Goal: Task Accomplishment & Management: Complete application form

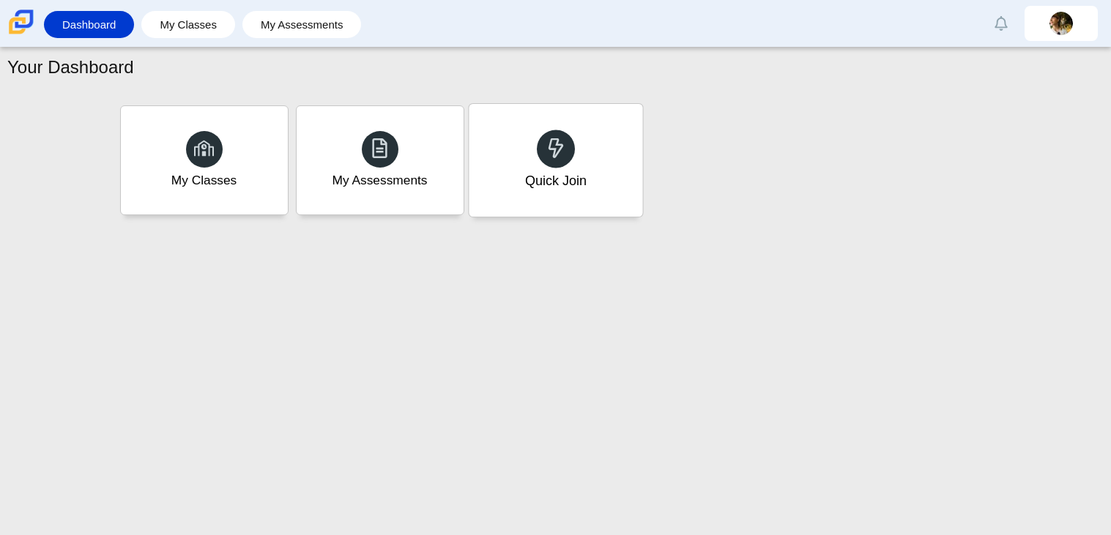
click at [535, 154] on div "Quick Join" at bounding box center [556, 160] width 174 height 113
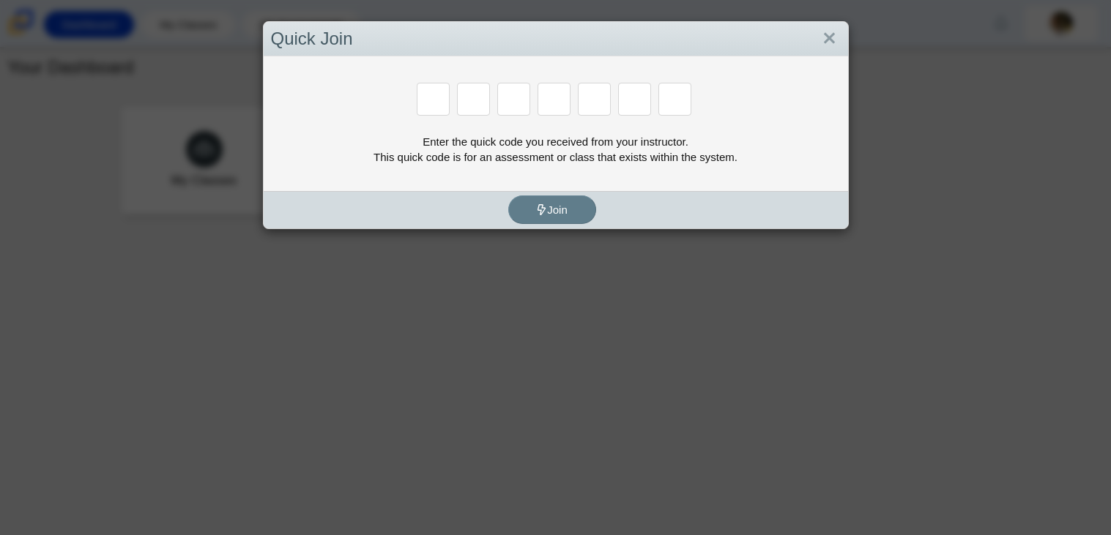
paste input "H"
type input "H"
type input "C"
type input "D"
type input "G"
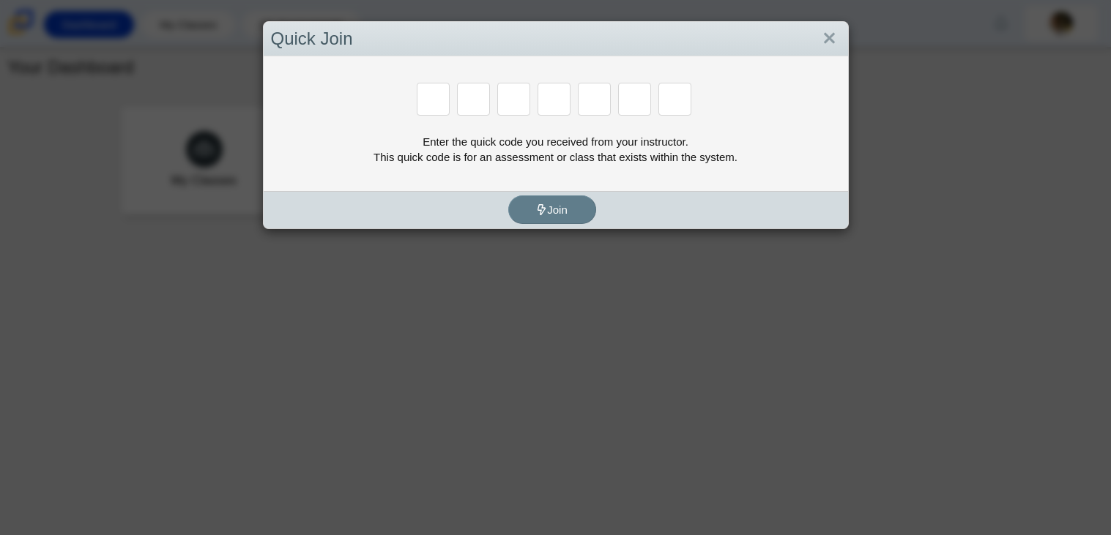
type input "G"
type input "H"
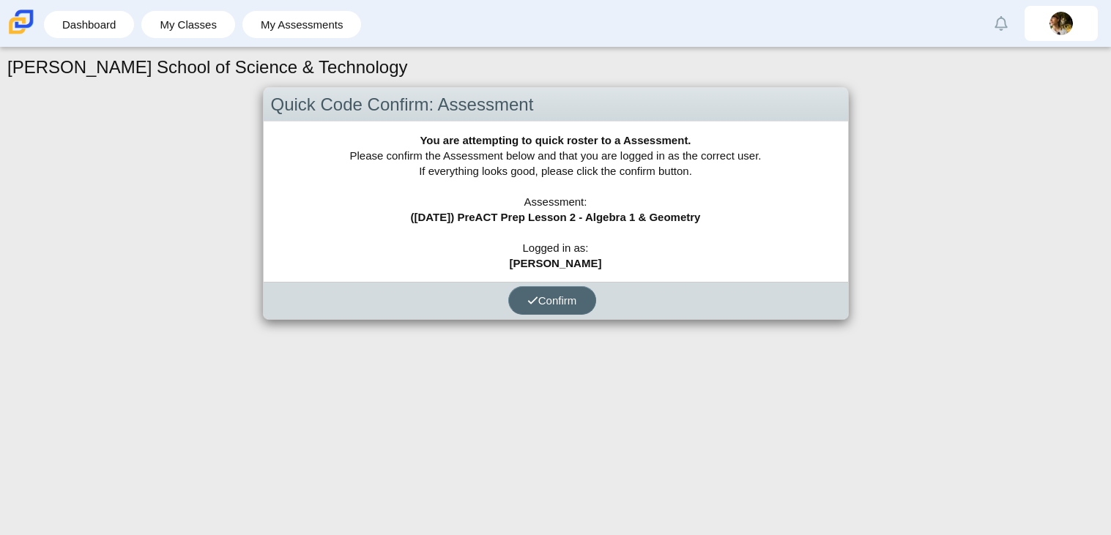
click at [534, 300] on icon "submit" at bounding box center [532, 300] width 11 height 11
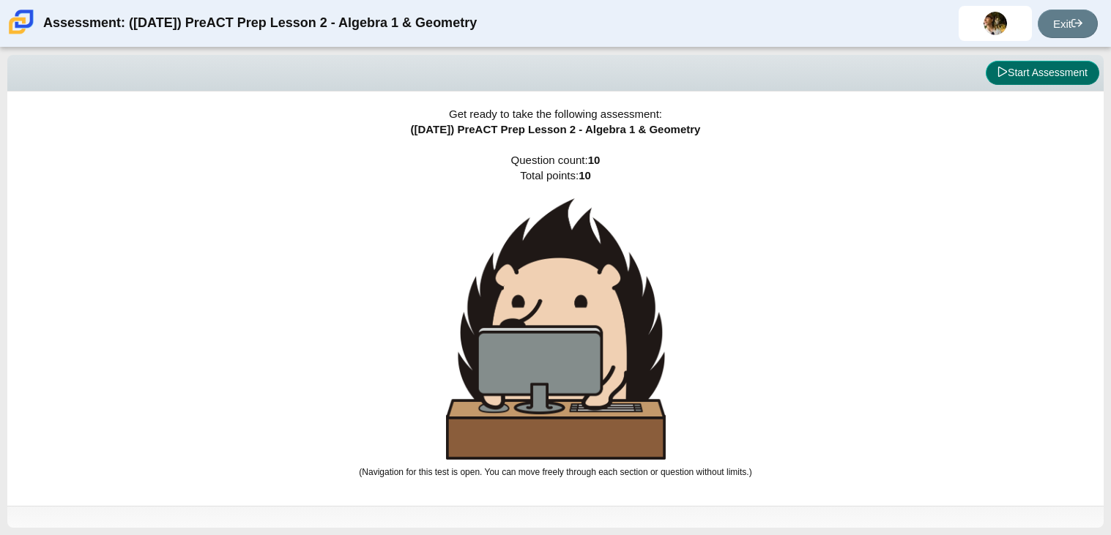
click at [1029, 70] on button "Start Assessment" at bounding box center [1042, 73] width 113 height 25
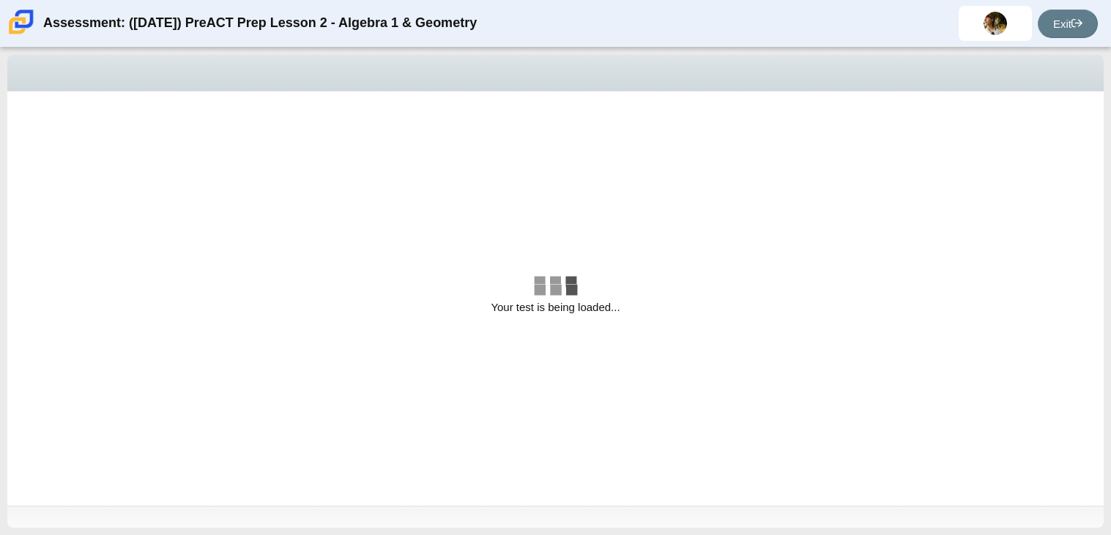
select select "bbf5d072-3e0b-44c4-9a12-6e7c9033f65b"
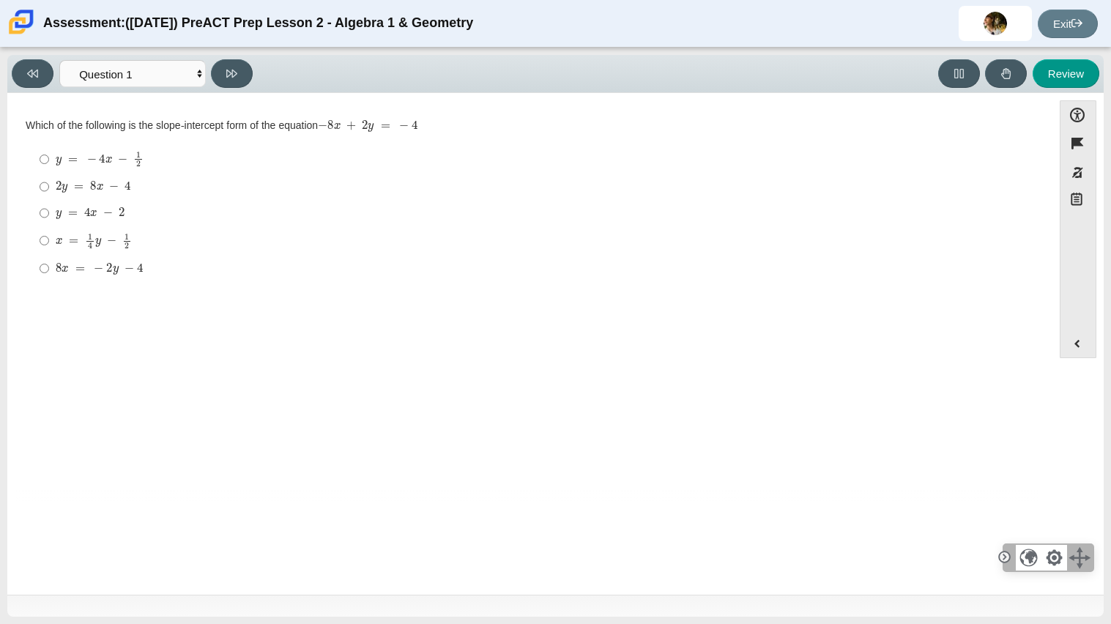
click at [836, 249] on div "x = 1 4 y − 1 2" at bounding box center [541, 241] width 971 height 16
click at [49, 249] on input "x = 1 4 y − 1 2 x = 1 4 y − 1 2" at bounding box center [45, 240] width 10 height 29
radio input "true"
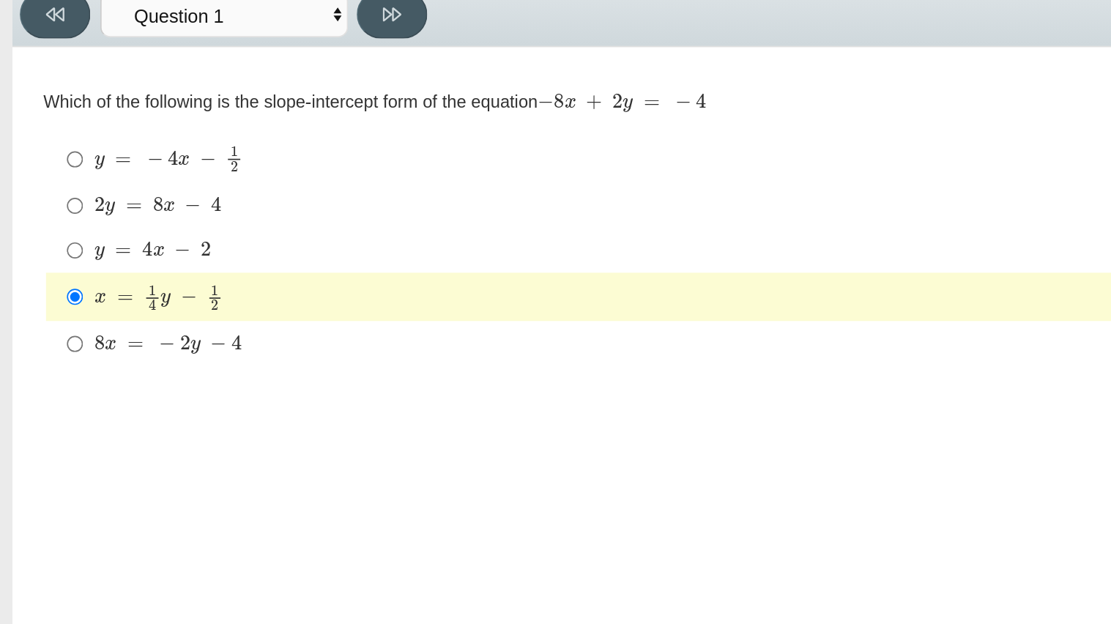
click at [131, 186] on div "2 y = 8 x − 4" at bounding box center [541, 186] width 971 height 15
click at [49, 186] on input "2 y = 8 x − 4 2 y = 8 x − 4" at bounding box center [45, 187] width 10 height 26
radio input "true"
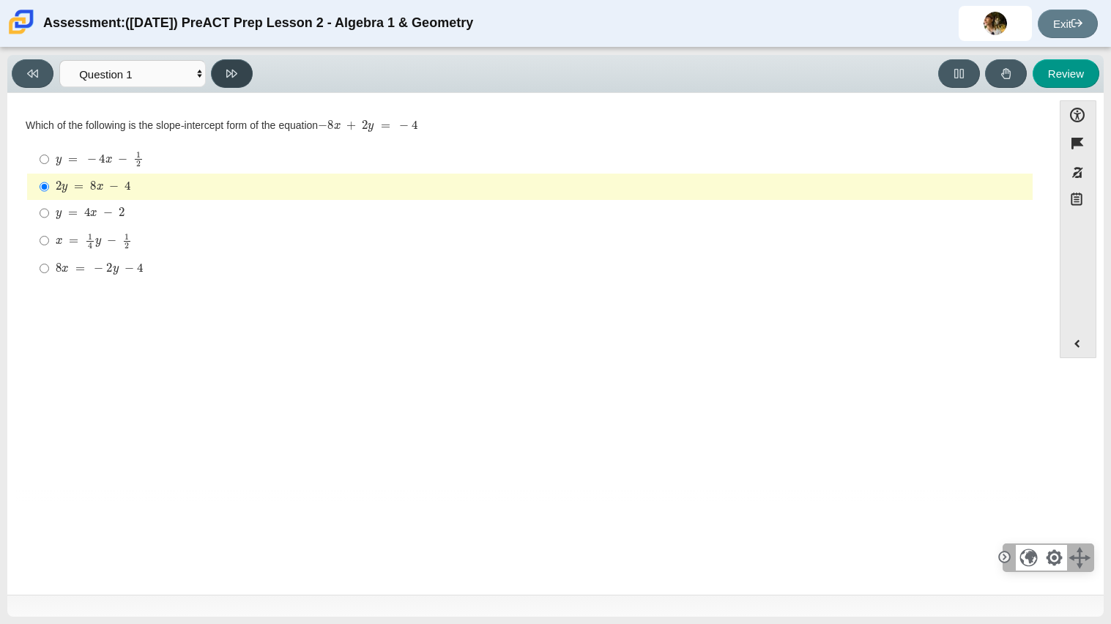
click at [236, 68] on icon at bounding box center [231, 73] width 11 height 11
select select "ed62e223-81bd-4cbf-ab48-ab975844bd1f"
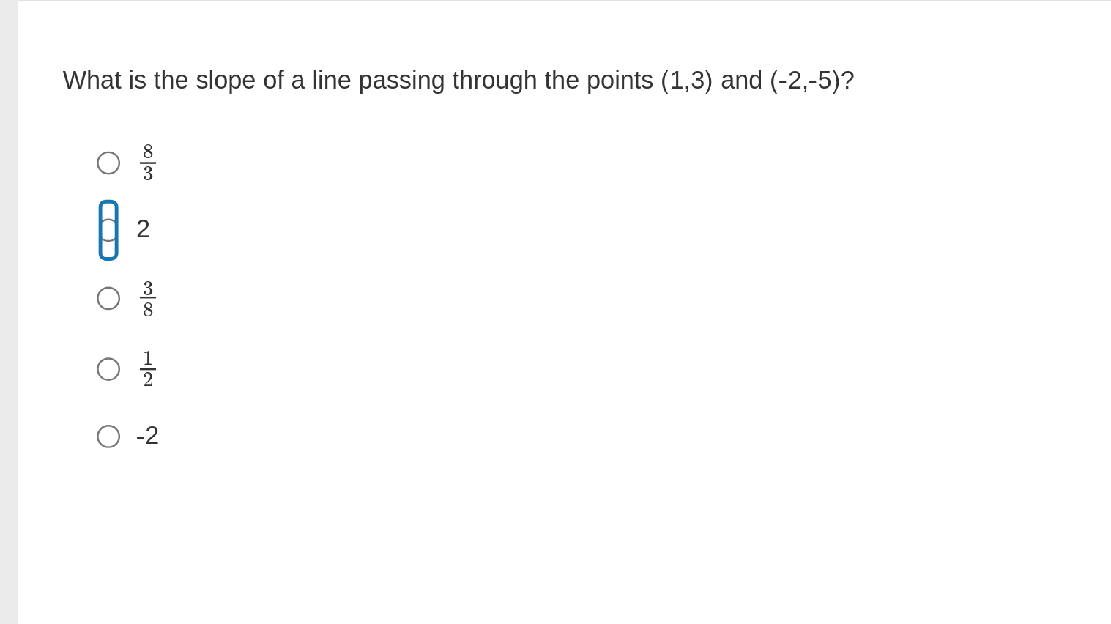
click at [46, 184] on input "2 2" at bounding box center [45, 187] width 10 height 26
radio input "true"
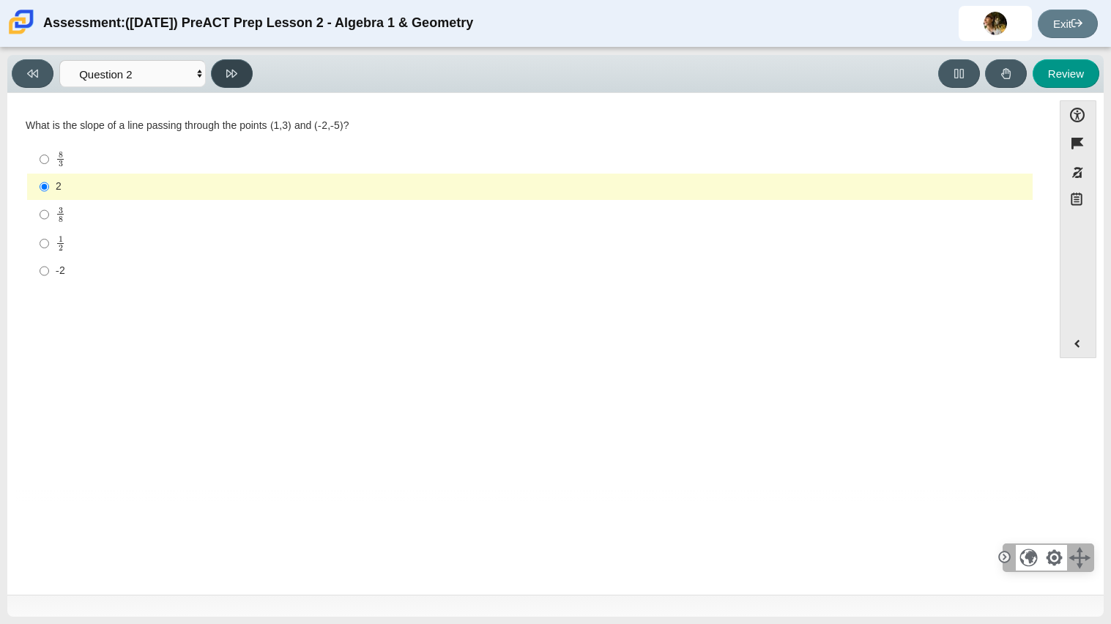
click at [231, 80] on button at bounding box center [232, 73] width 42 height 29
select select "97f4f5fa-a52e-4fed-af51-565bfcdf47cb"
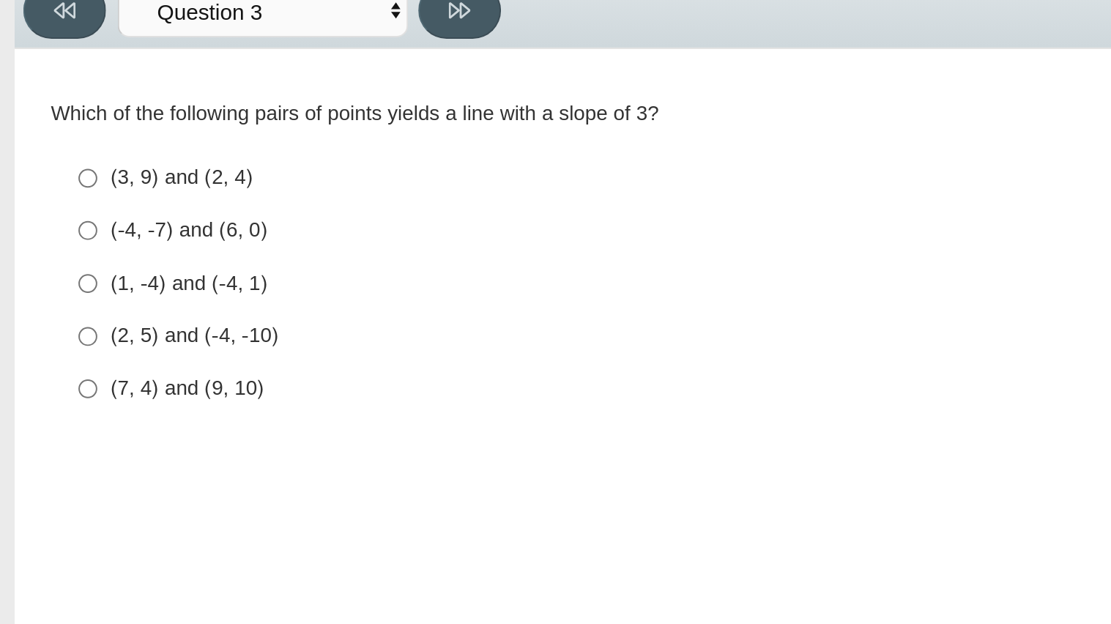
click at [100, 211] on div "(1, -4) and (-4, 1)" at bounding box center [541, 211] width 971 height 15
click at [49, 211] on input "(1, -4) and (-4, 1) (1, -4) and (-4, 1)" at bounding box center [45, 211] width 10 height 26
radio input "true"
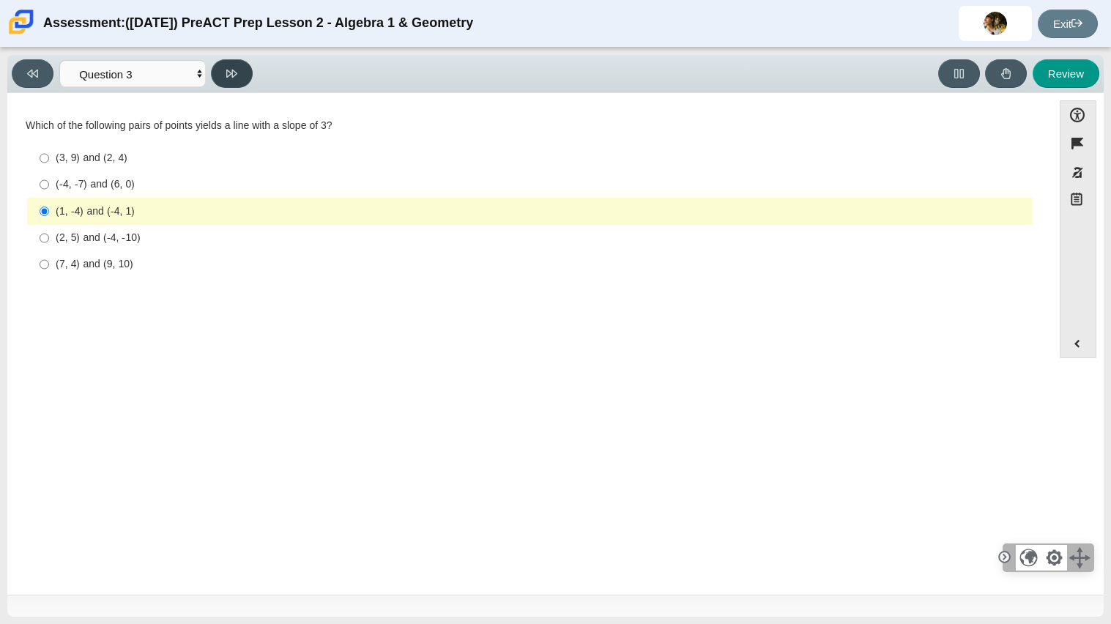
click at [225, 85] on button at bounding box center [232, 73] width 42 height 29
select select "89427bb7-e313-4f00-988f-8b8255897029"
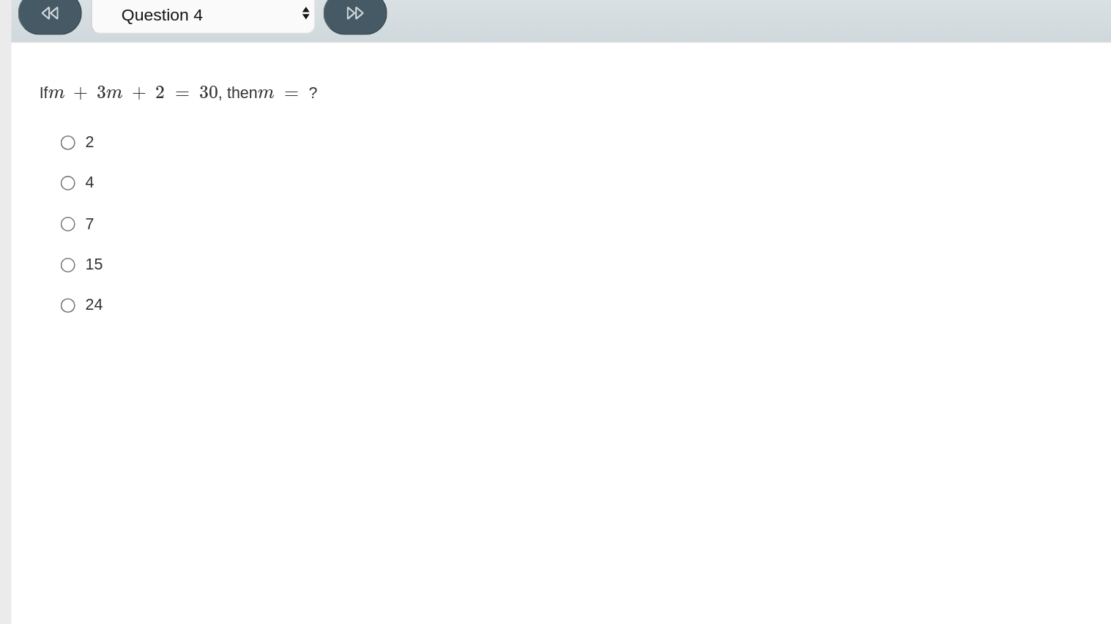
click at [61, 196] on label "4 4" at bounding box center [530, 184] width 1003 height 26
click at [49, 196] on input "4 4" at bounding box center [45, 184] width 10 height 26
radio input "true"
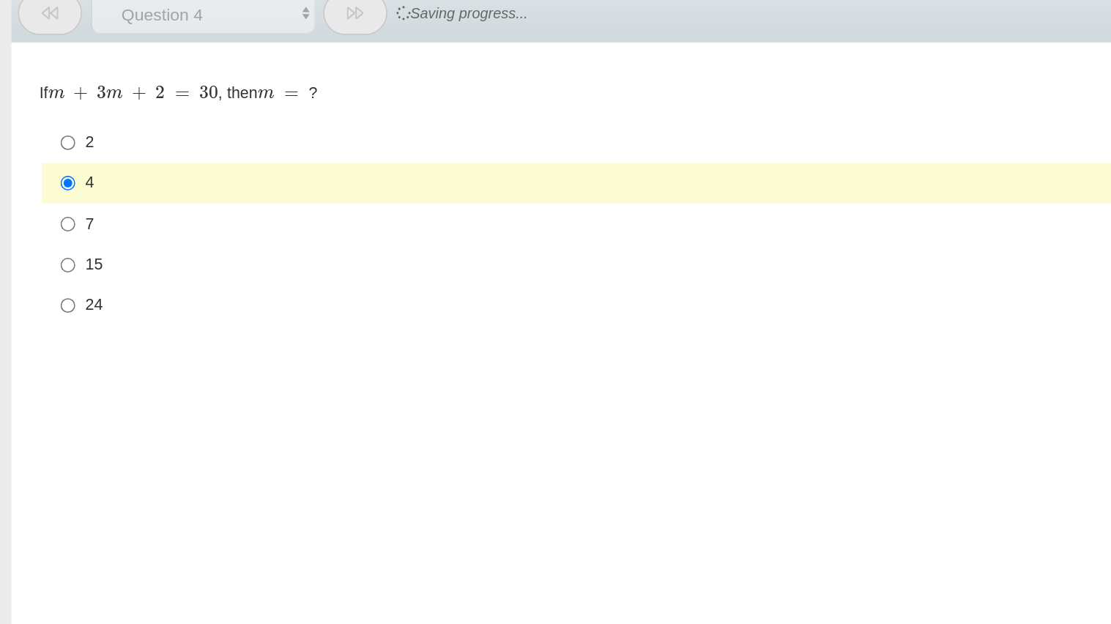
click at [60, 209] on div "7" at bounding box center [541, 211] width 971 height 15
click at [49, 209] on input "7 7" at bounding box center [45, 211] width 10 height 26
radio input "true"
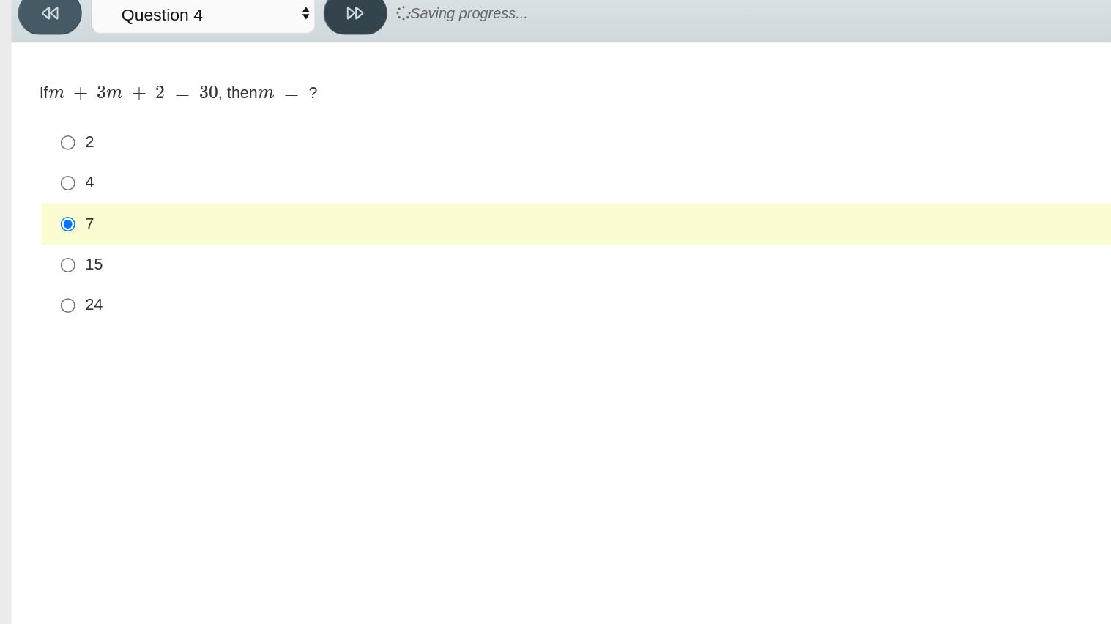
click at [217, 76] on button at bounding box center [232, 73] width 42 height 29
select select "489dcffd-4e6a-49cf-a9d6-ad1d4a911a4e"
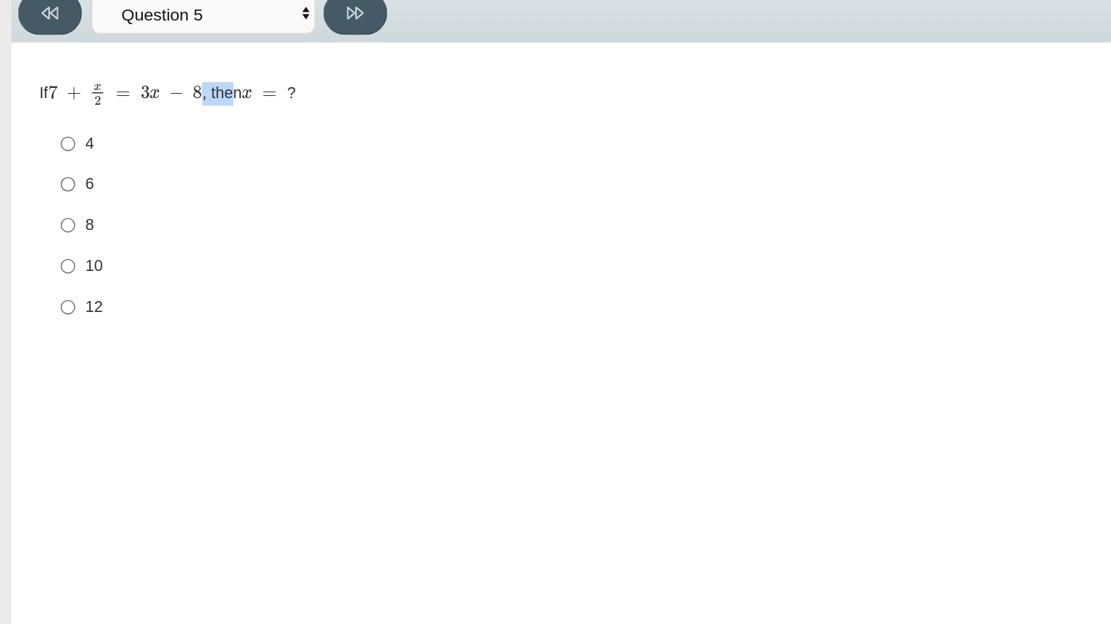
drag, startPoint x: 31, startPoint y: 123, endPoint x: 157, endPoint y: 116, distance: 126.9
click at [157, 116] on div "If 7 + x 2 = 3 x − 8 , then x = ? Responses 4 4 6 6 8 8 10 10 12 12" at bounding box center [530, 197] width 1008 height 165
click at [388, 135] on div "If 7 + x 2 = 3 x − 8 , then x = ? Responses 4 4 6 6 8 8 10 10 12 12" at bounding box center [530, 200] width 1008 height 162
click at [491, 84] on div "Review" at bounding box center [678, 73] width 841 height 29
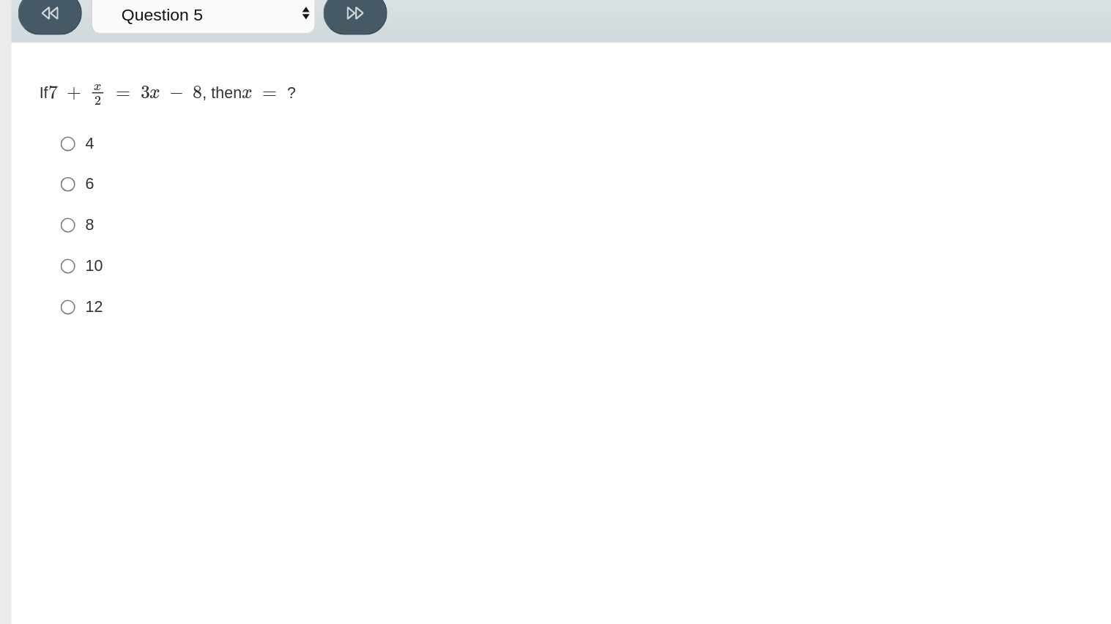
click at [58, 213] on div "8" at bounding box center [541, 212] width 971 height 15
click at [49, 213] on input "8 8" at bounding box center [45, 211] width 10 height 26
radio input "true"
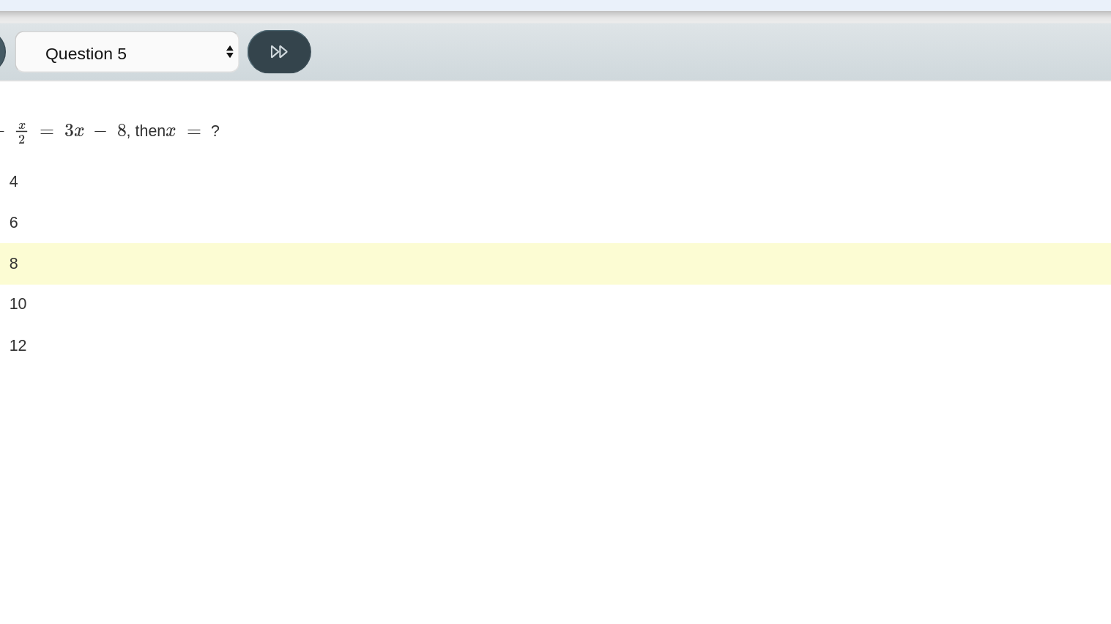
click at [239, 78] on button at bounding box center [232, 73] width 42 height 29
select select "210571de-36a6-4d8e-a361-ceff8ef801dc"
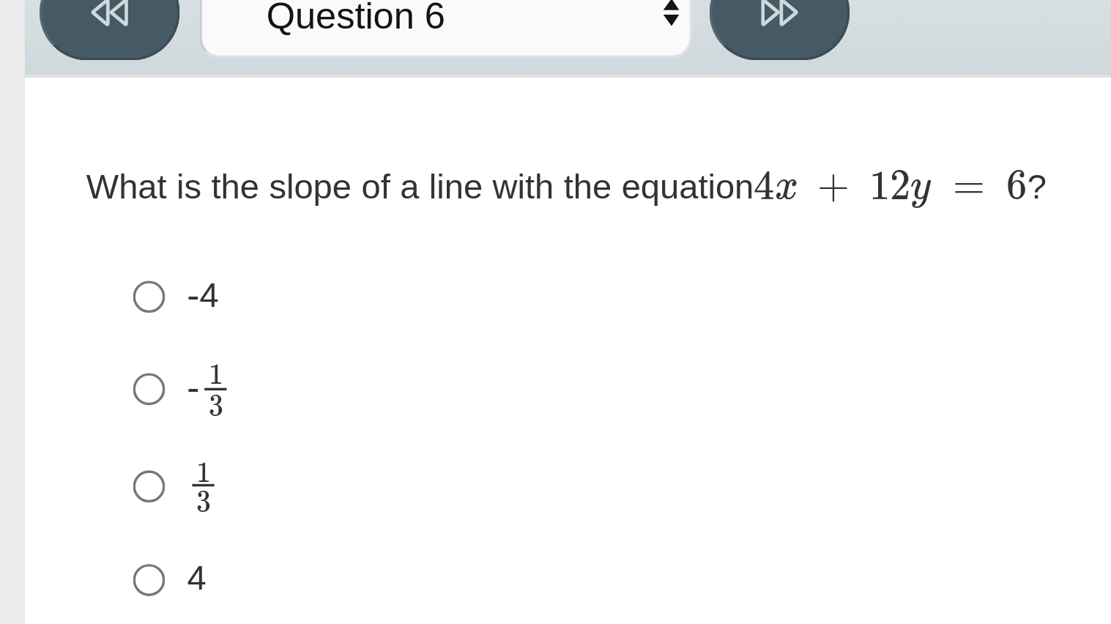
click at [269, 118] on mjx-container "4 x + 12 y = 6" at bounding box center [264, 125] width 81 height 28
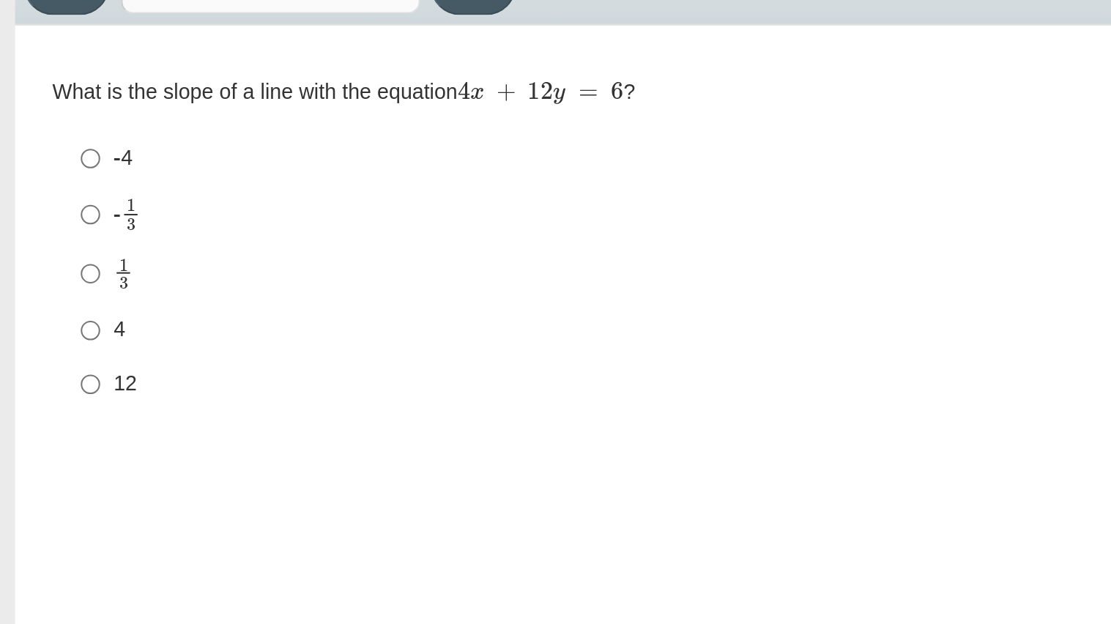
click at [56, 240] on div "4" at bounding box center [541, 242] width 971 height 15
click at [49, 240] on input "4 4" at bounding box center [45, 242] width 10 height 26
radio input "true"
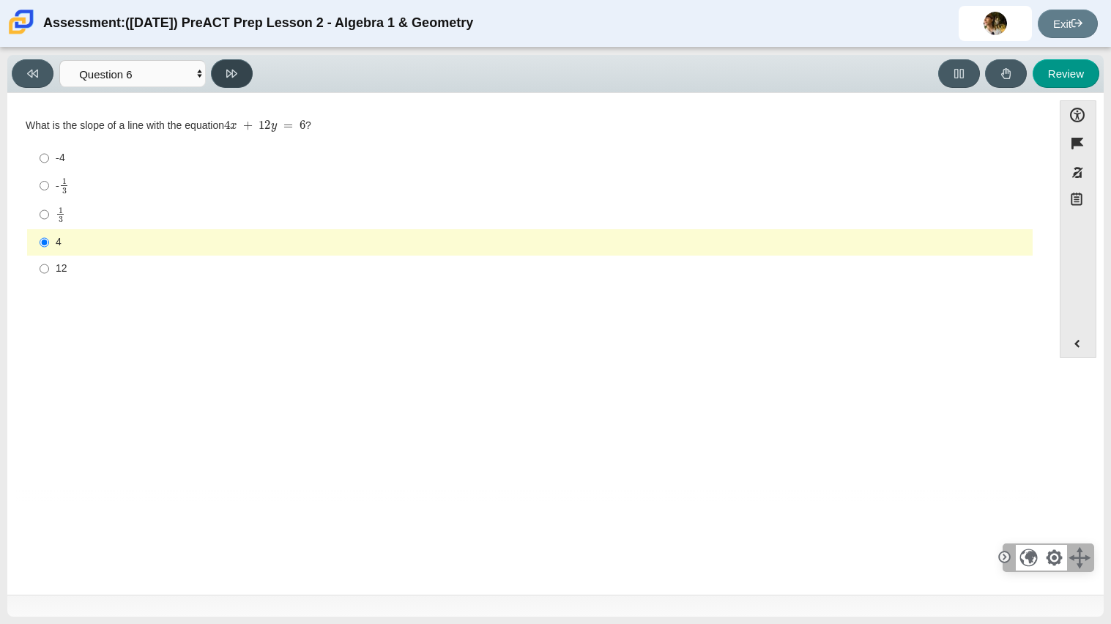
click at [235, 74] on icon at bounding box center [231, 74] width 11 height 8
select select "ec95ace6-bebc-42b8-9428-40567494d4da"
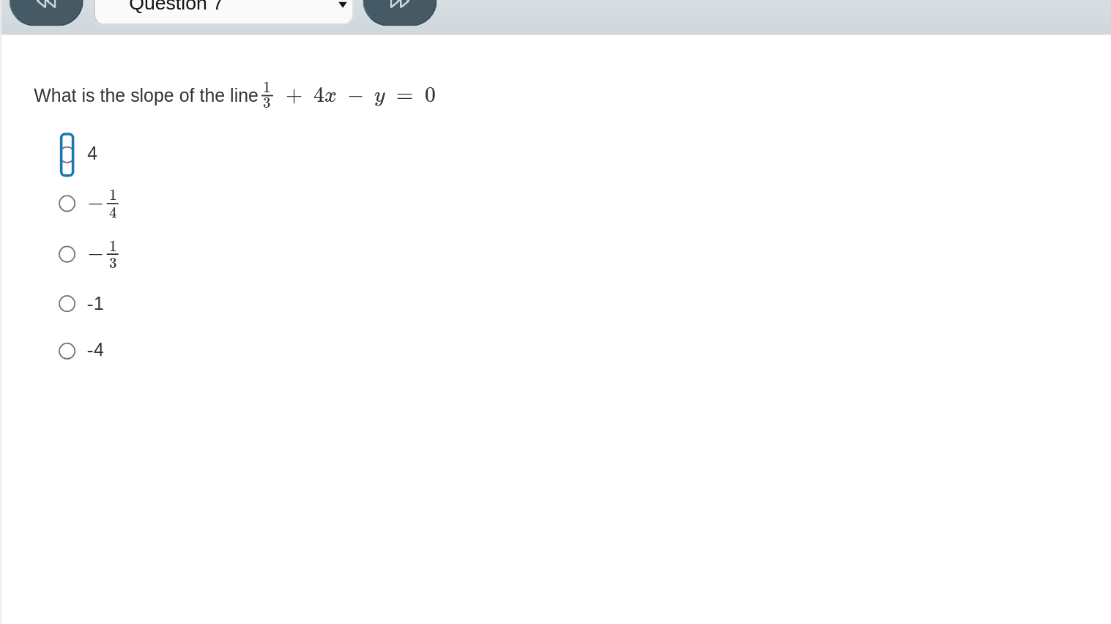
click at [40, 157] on input "4 4" at bounding box center [45, 160] width 10 height 26
radio input "true"
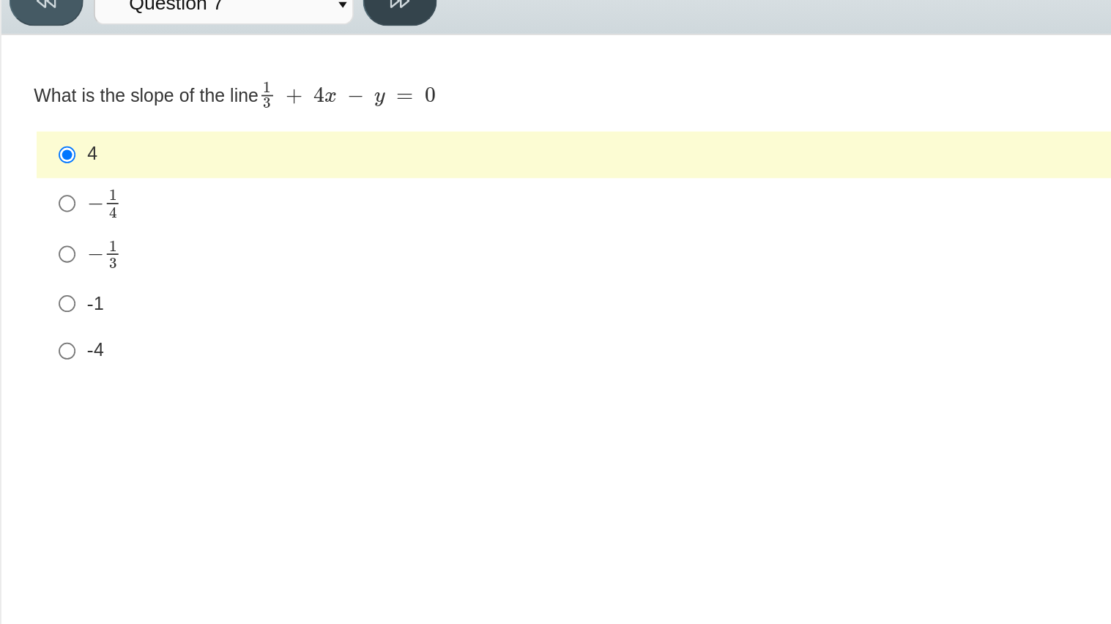
click at [237, 76] on button at bounding box center [232, 73] width 42 height 29
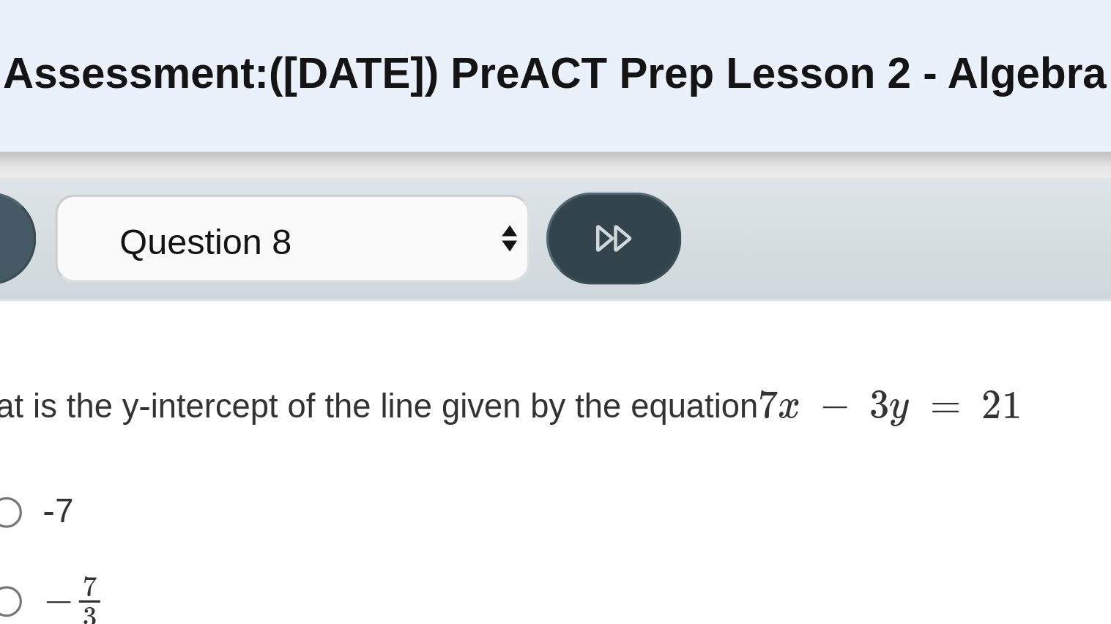
click at [250, 70] on button at bounding box center [232, 73] width 42 height 29
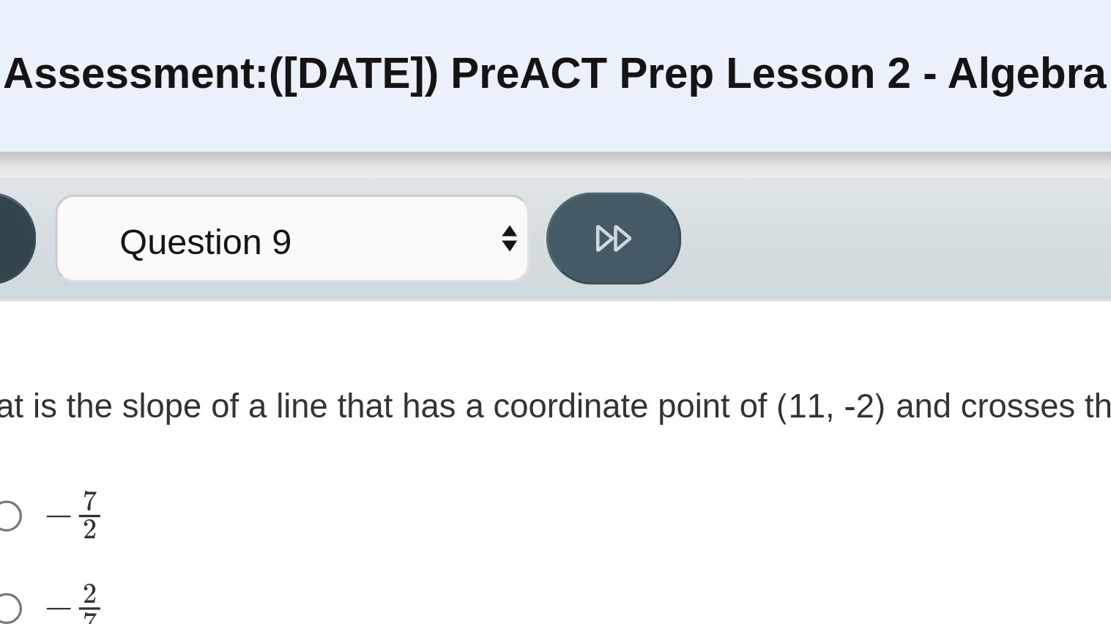
click at [45, 72] on button at bounding box center [33, 73] width 42 height 29
select select "ce81fe10-bf29-4b5e-8bd7-4f47f2fed4d8"
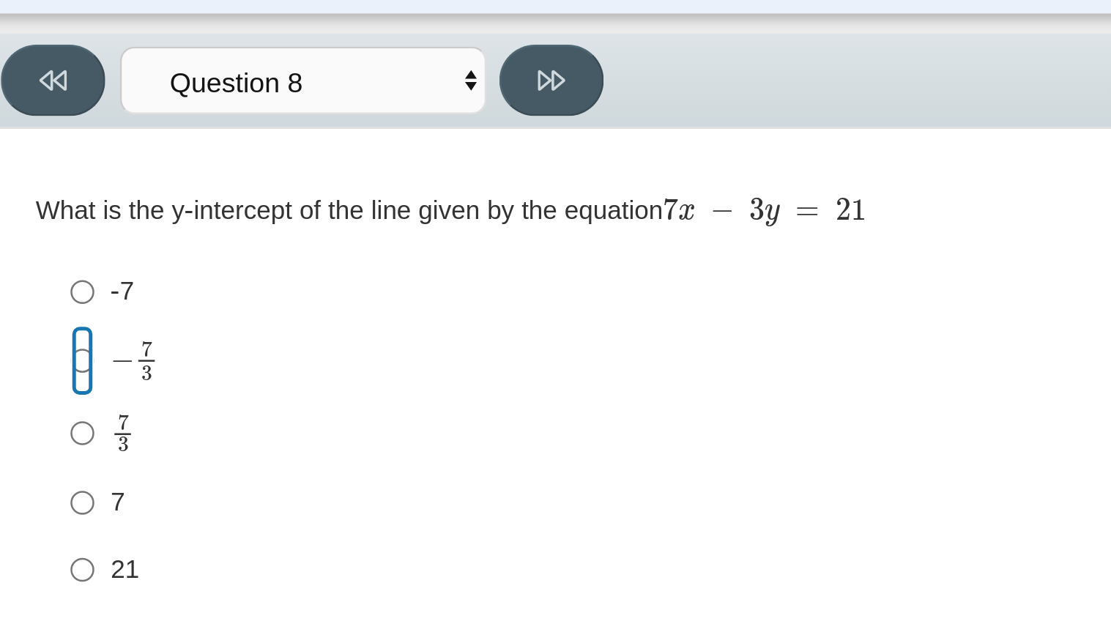
click at [44, 187] on input "− 7 3 negative 7 thirds" at bounding box center [45, 185] width 10 height 29
radio input "true"
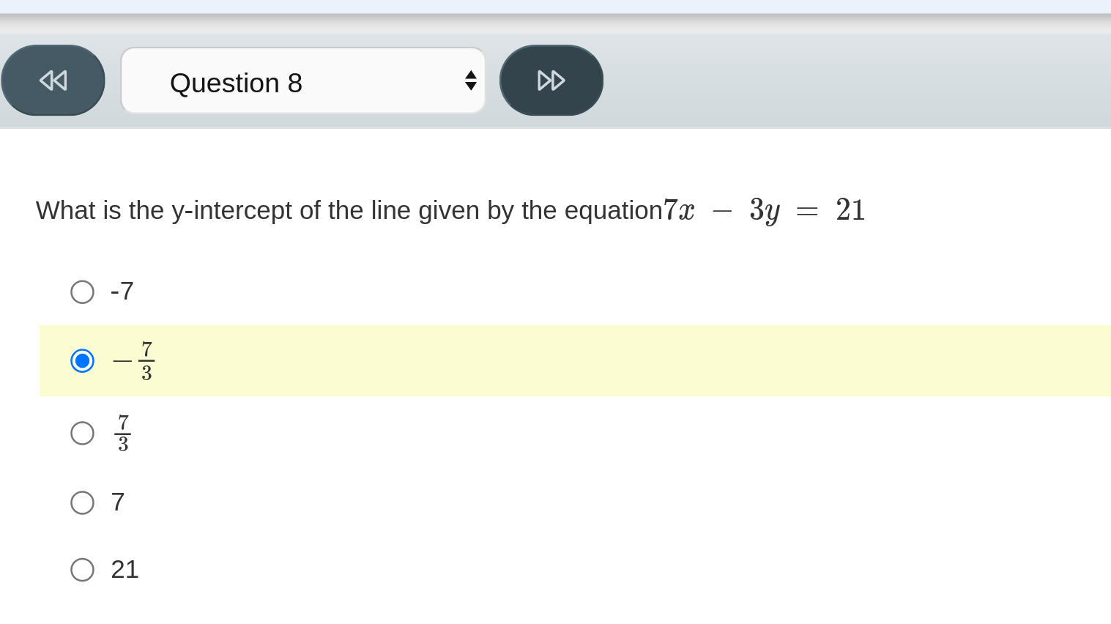
click at [223, 70] on button at bounding box center [232, 73] width 42 height 29
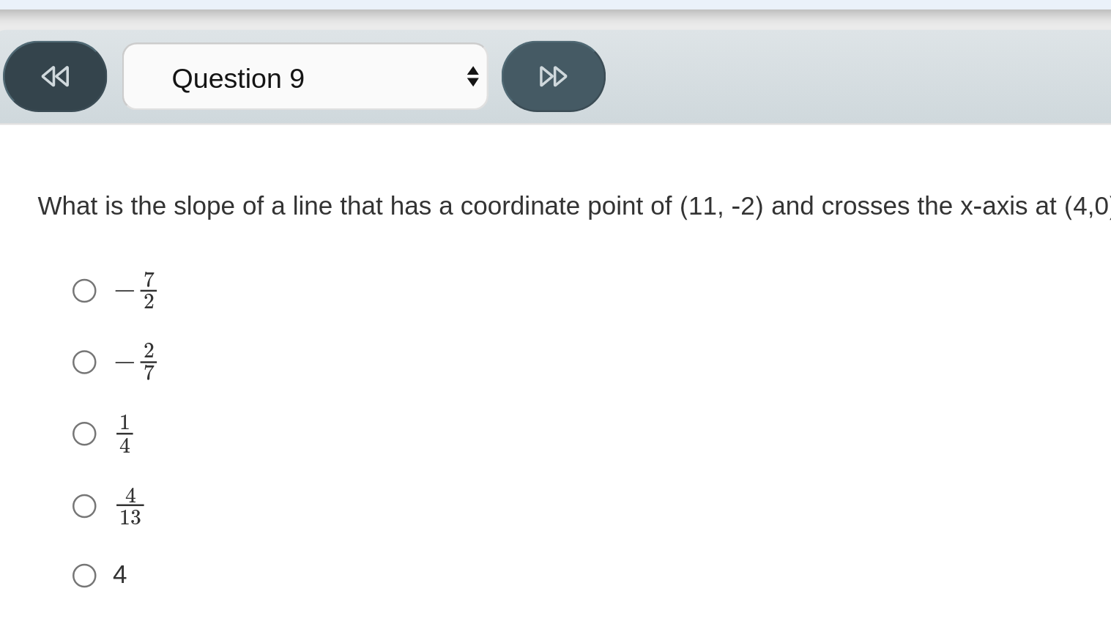
click at [41, 72] on button at bounding box center [33, 73] width 42 height 29
select select "ce81fe10-bf29-4b5e-8bd7-4f47f2fed4d8"
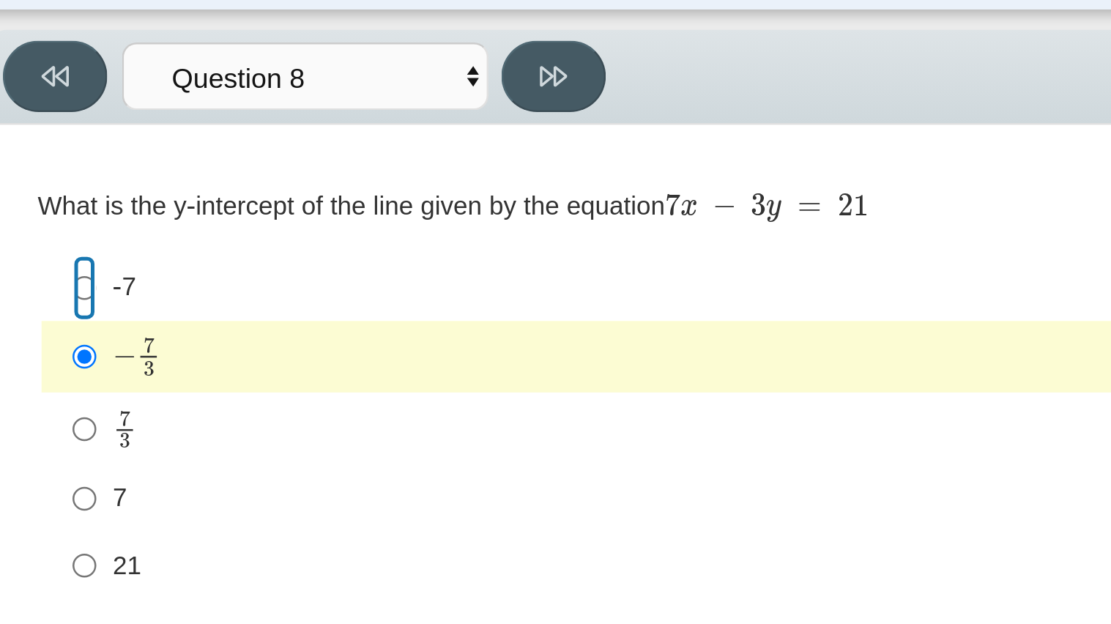
click at [44, 156] on input "-7 -7" at bounding box center [45, 158] width 10 height 26
radio input "true"
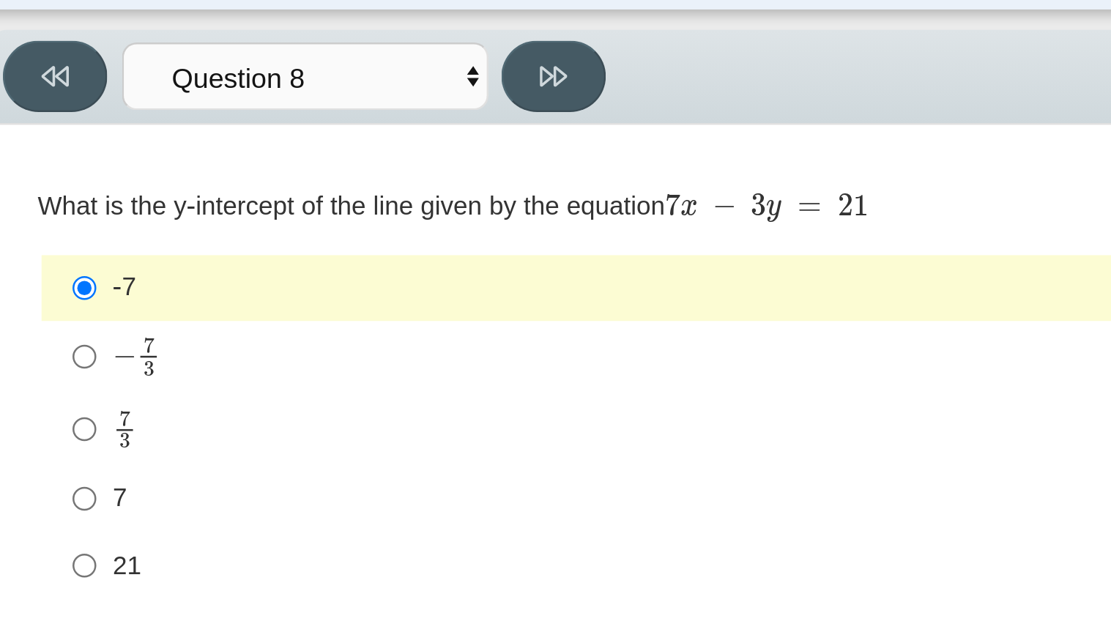
click at [38, 217] on label "7 3 7 thirds" at bounding box center [530, 214] width 1003 height 29
click at [40, 217] on input "7 3 7 thirds" at bounding box center [45, 214] width 10 height 29
radio input "true"
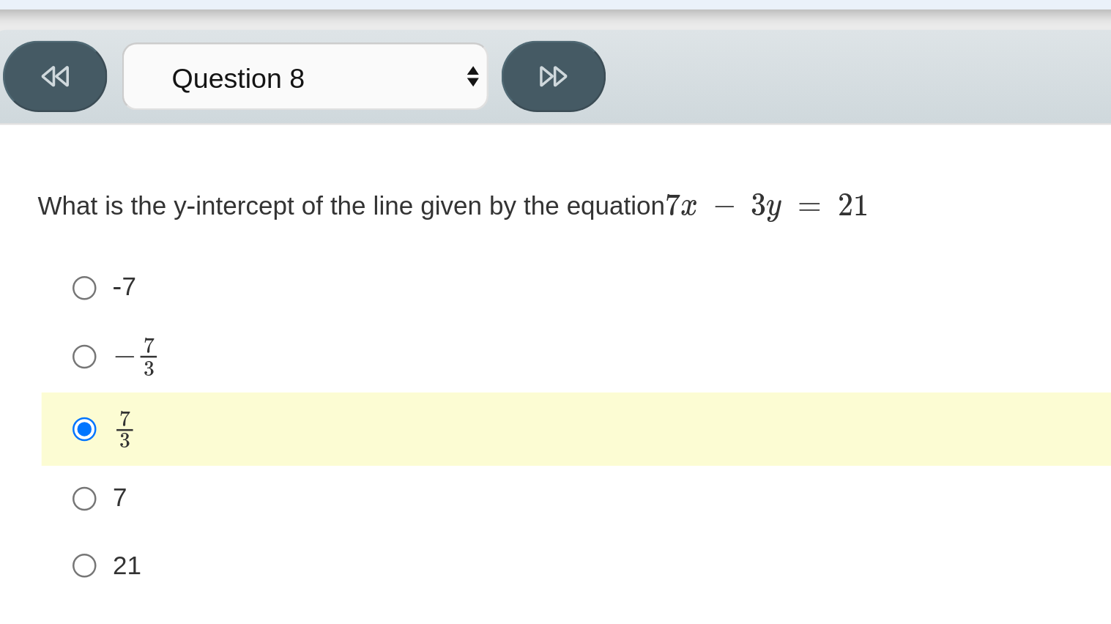
click at [65, 191] on mjx-frac "Assessment items" at bounding box center [70, 185] width 10 height 15
click at [49, 191] on input "− 7 3 negative 7 thirds" at bounding box center [45, 185] width 10 height 29
radio input "true"
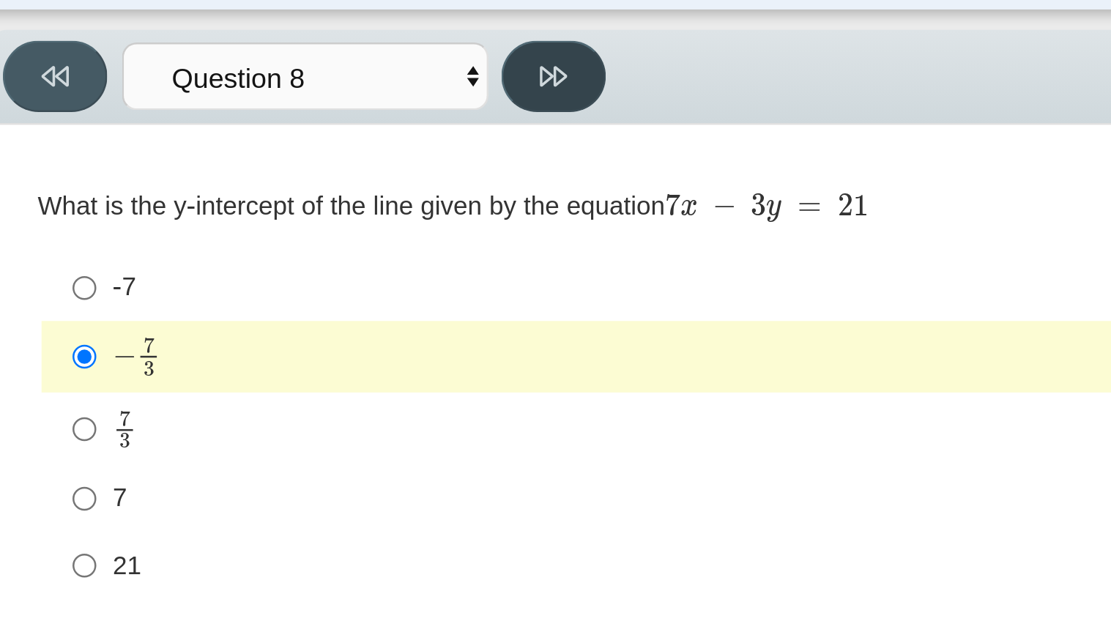
click at [232, 73] on icon at bounding box center [231, 74] width 11 height 8
select select "14773eaf-2ca1-47ae-afe7-a624a56f34b3"
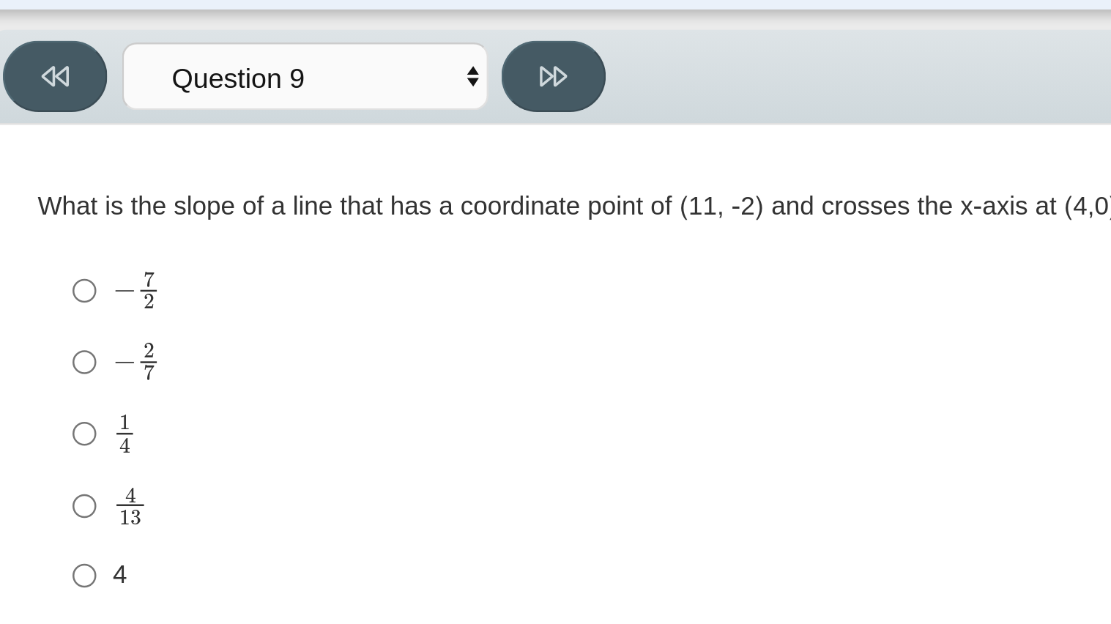
click at [68, 160] on mjx-den "Assessment items" at bounding box center [70, 163] width 4 height 6
click at [49, 160] on input "− 7 2 negative 7 halves" at bounding box center [45, 159] width 10 height 29
radio input "true"
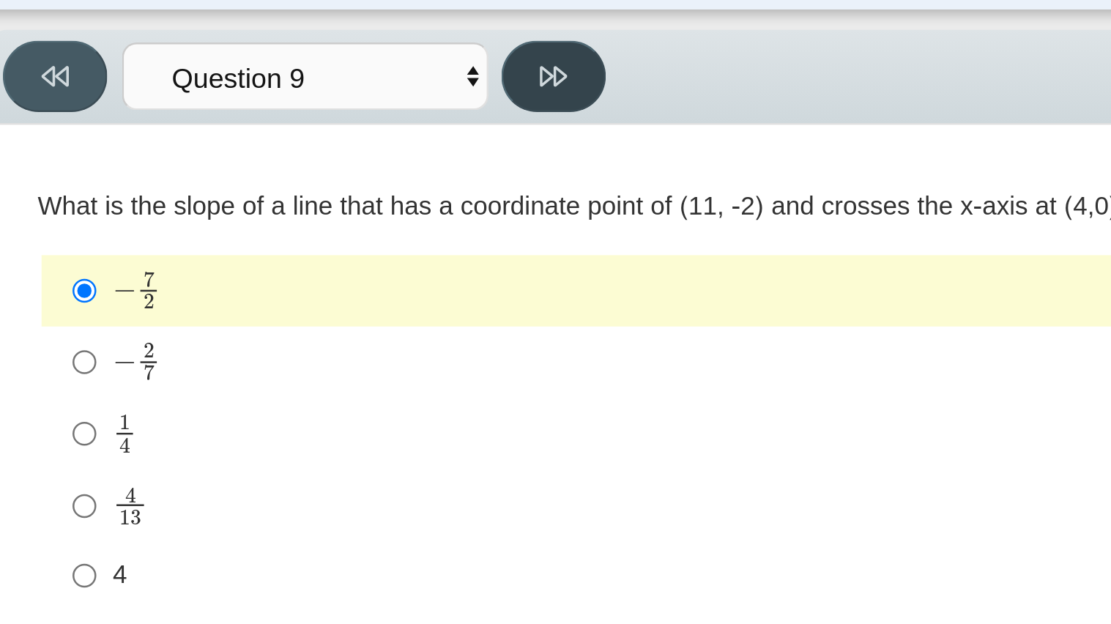
click at [242, 73] on button at bounding box center [232, 73] width 42 height 29
select select "96b71634-eacb-4f7e-8aef-411727d9bcba"
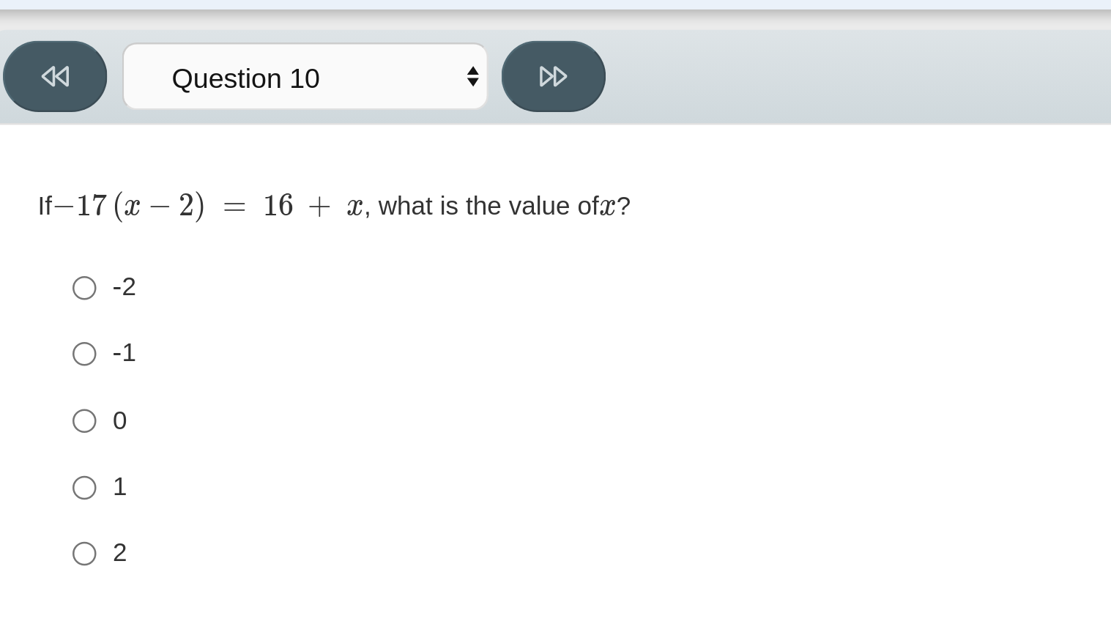
click at [291, 166] on label "-2 -2" at bounding box center [530, 158] width 1003 height 26
click at [49, 166] on input "-2 -2" at bounding box center [45, 158] width 10 height 26
radio input "true"
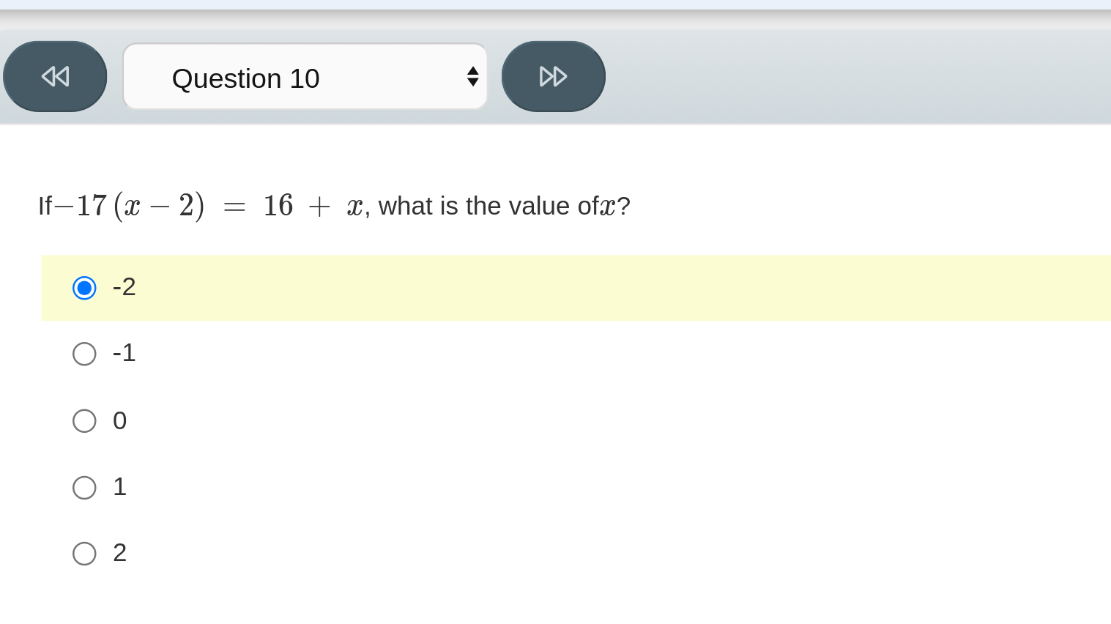
click at [423, 84] on div "Review" at bounding box center [678, 73] width 841 height 29
click at [371, 71] on div "Review" at bounding box center [678, 73] width 841 height 29
click at [382, 105] on div "Question If − 17 ( x − 2 ) = 16 + x , what is the value of x ? Responses -2 -2 …" at bounding box center [530, 201] width 1030 height 195
click at [42, 187] on input "-1 -1" at bounding box center [45, 184] width 10 height 26
radio input "true"
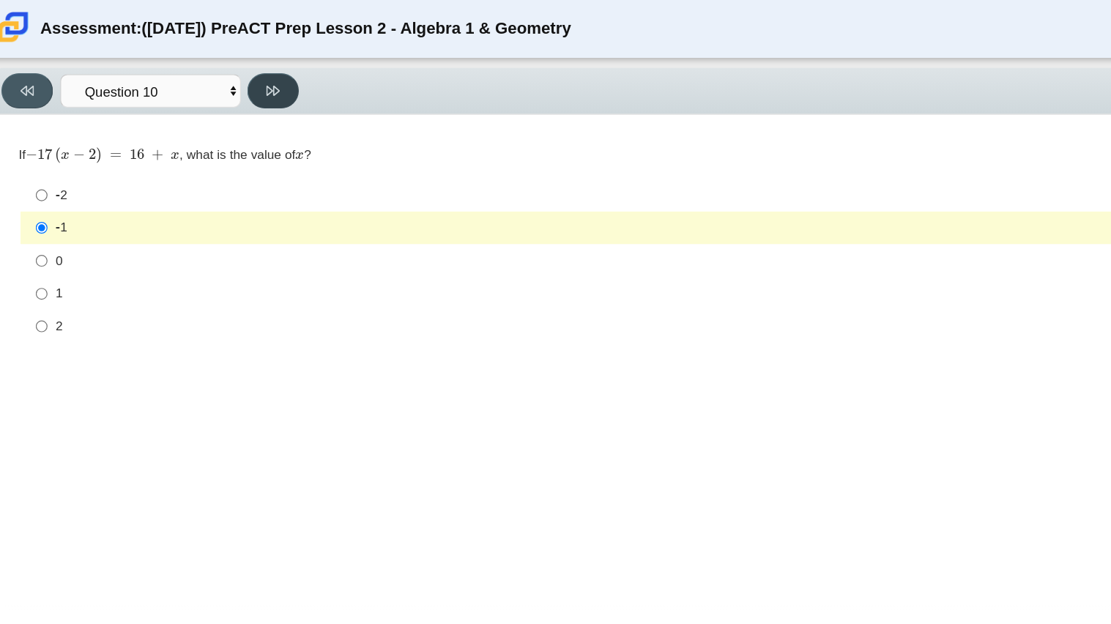
click at [236, 65] on button at bounding box center [232, 73] width 42 height 29
select select "review"
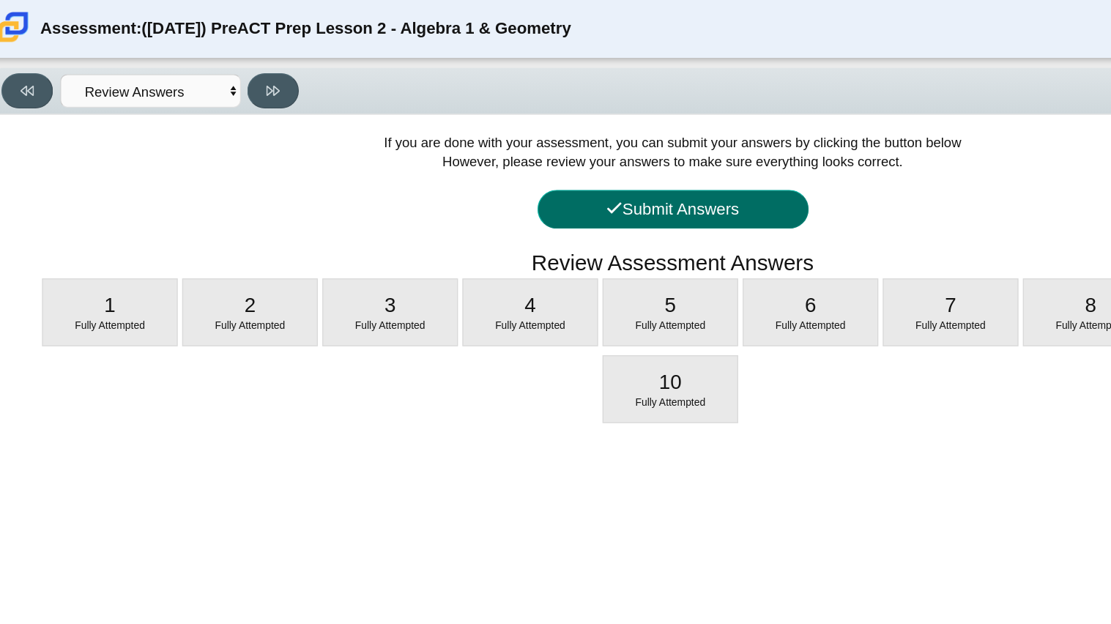
click at [502, 162] on icon at bounding box center [508, 168] width 13 height 13
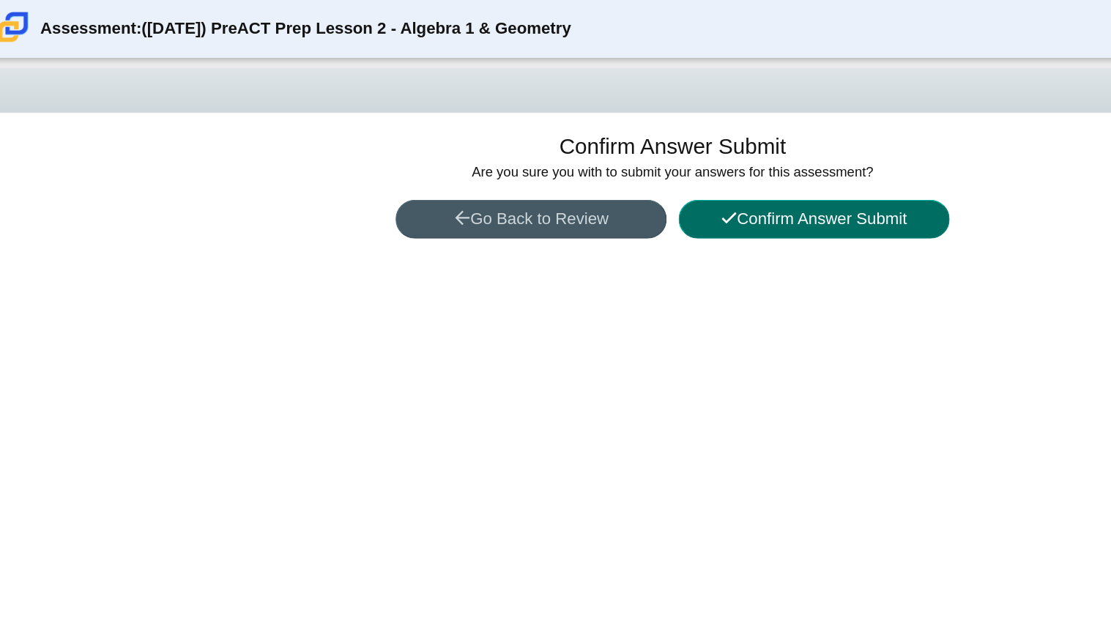
click at [615, 187] on button "Confirm Answer Submit" at bounding box center [670, 177] width 220 height 31
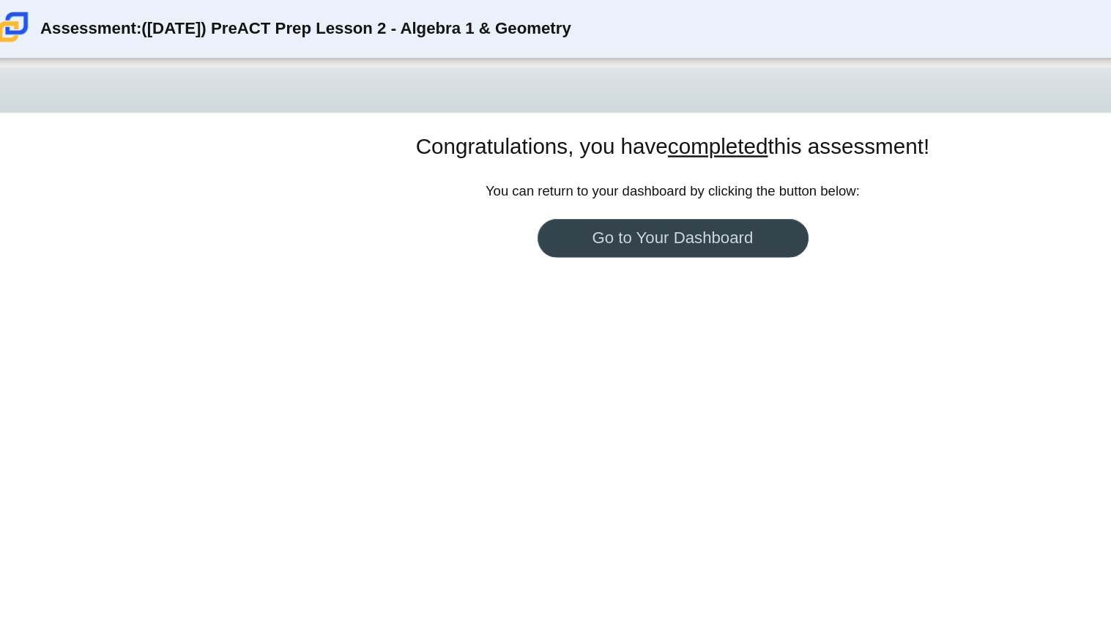
click at [615, 187] on link "Go to Your Dashboard" at bounding box center [556, 192] width 220 height 31
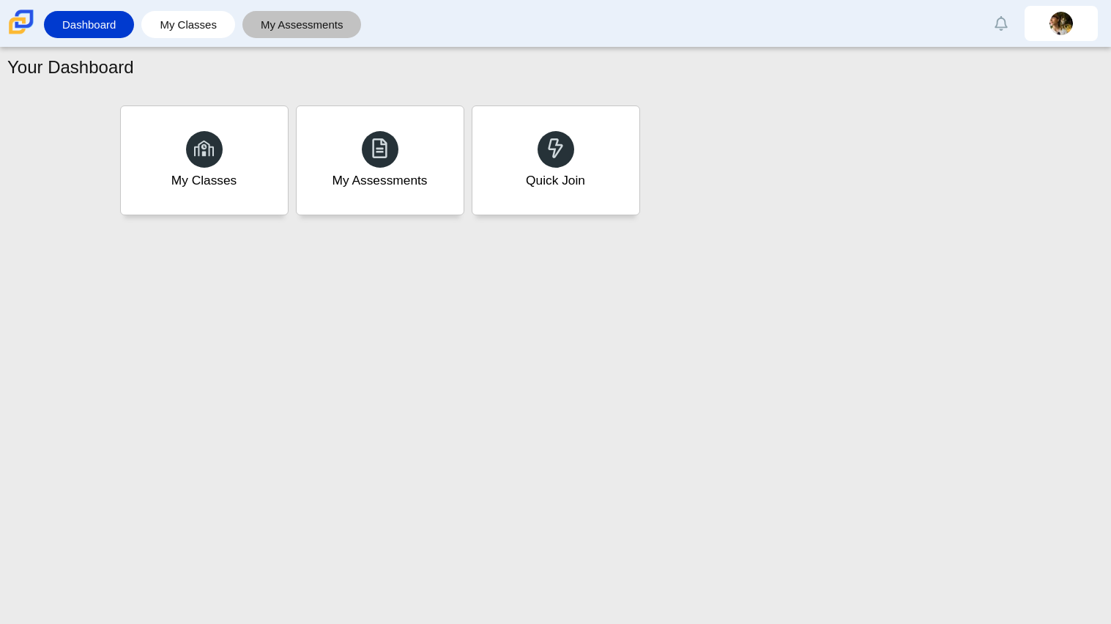
click at [280, 16] on link "My Assessments" at bounding box center [302, 24] width 105 height 27
